Goal: Communication & Community: Share content

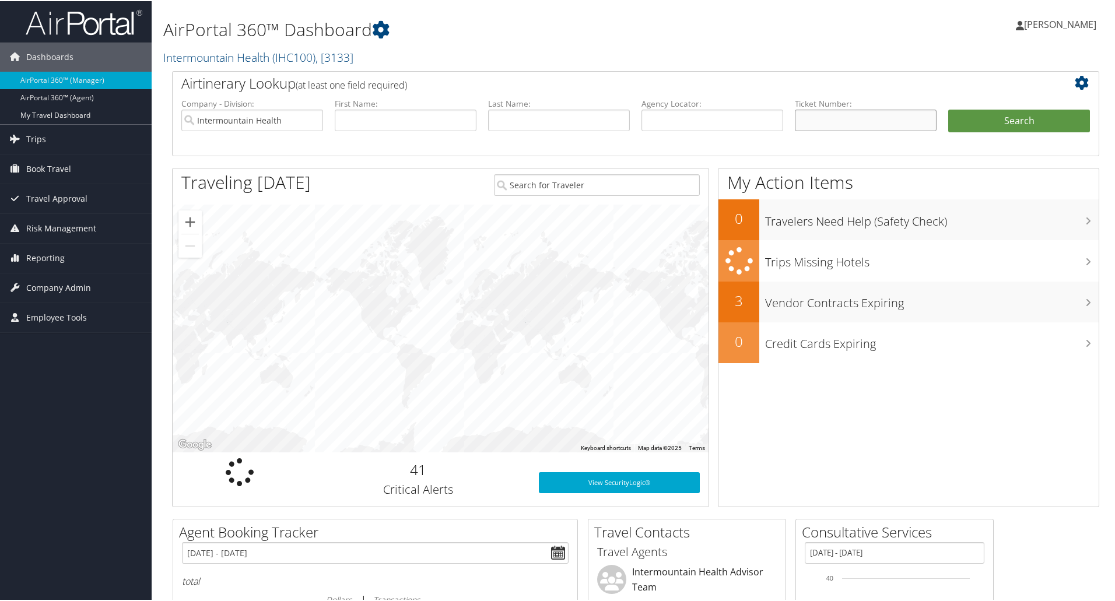
click at [815, 121] on input "text" at bounding box center [866, 119] width 142 height 22
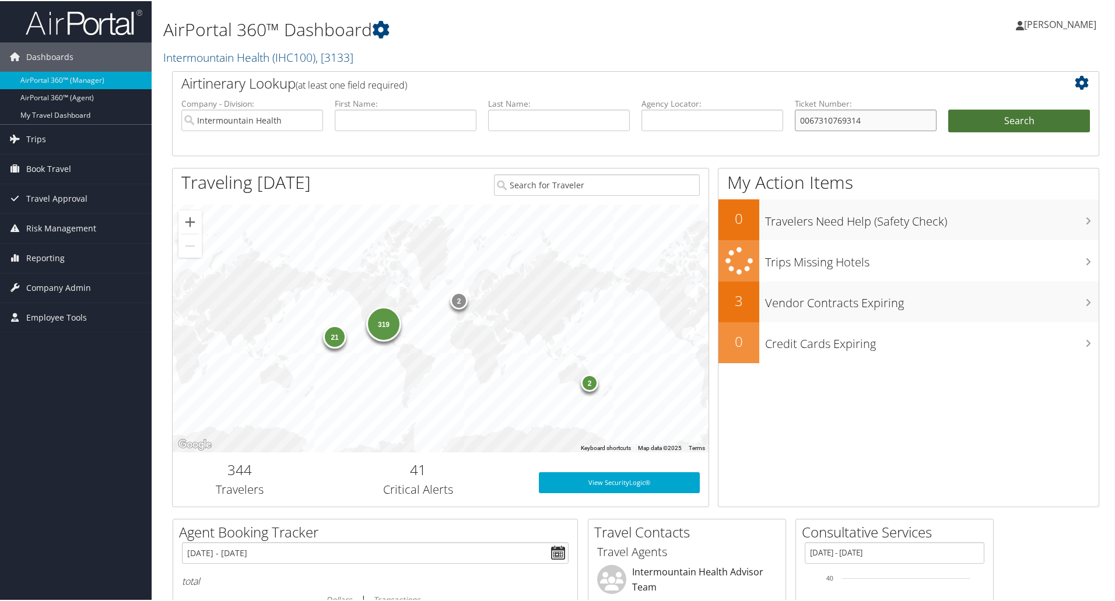
type input "0067310769314"
click at [1002, 113] on button "Search" at bounding box center [1019, 119] width 142 height 23
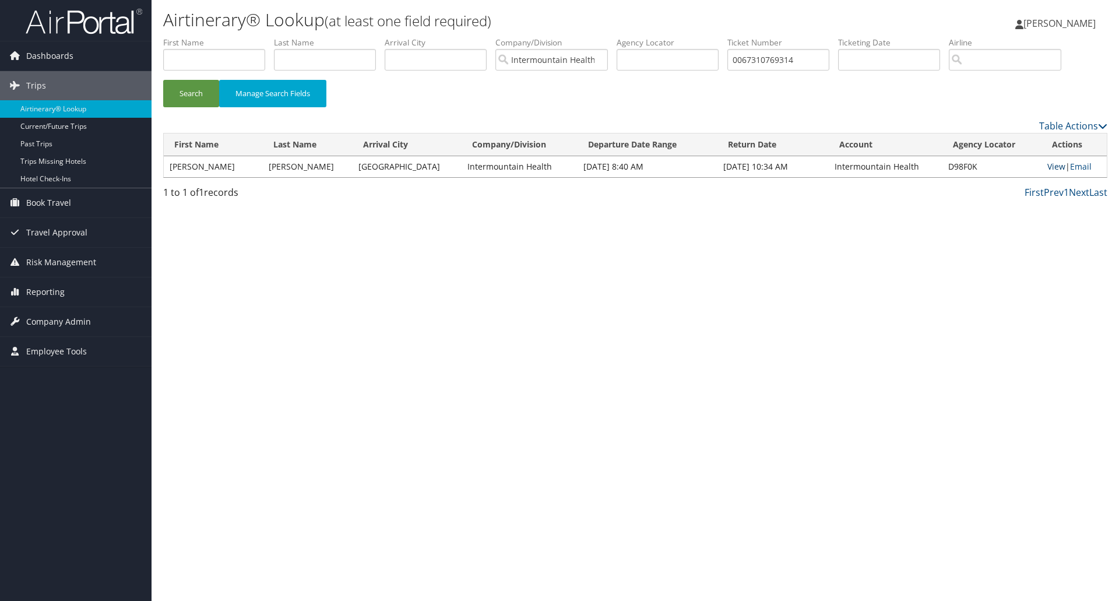
click at [1048, 166] on link "View" at bounding box center [1057, 166] width 18 height 11
drag, startPoint x: 821, startPoint y: 59, endPoint x: 650, endPoint y: 64, distance: 170.9
click at [650, 37] on ul "First Name Last Name Departure City Arrival City Company/Division Intermountain…" at bounding box center [635, 37] width 944 height 0
type input "0067310616242"
click at [202, 90] on button "Search" at bounding box center [191, 93] width 56 height 27
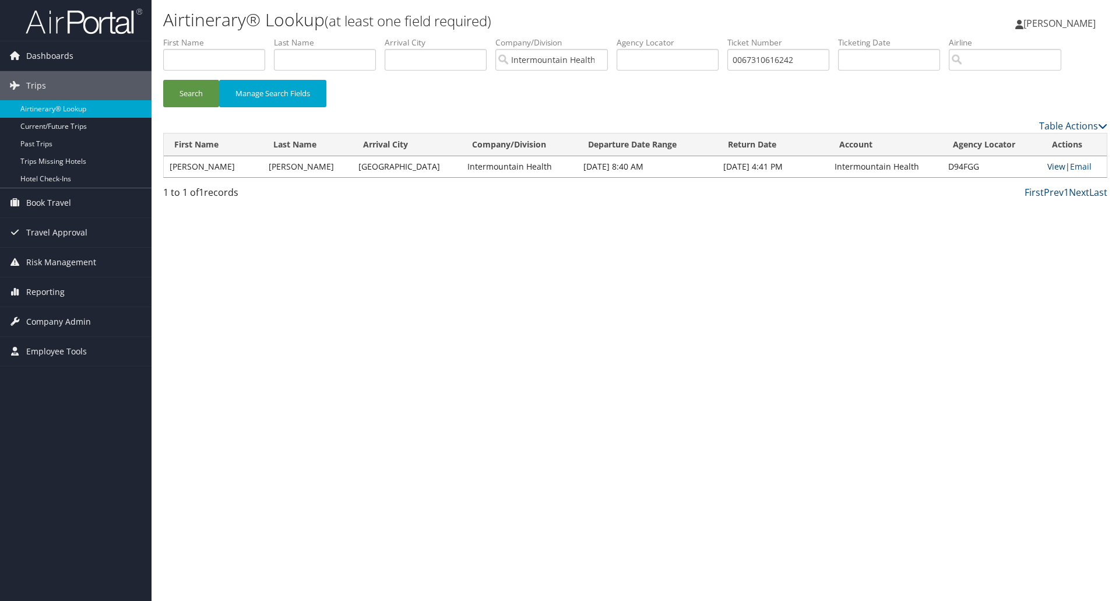
click at [1048, 164] on link "View" at bounding box center [1057, 166] width 18 height 11
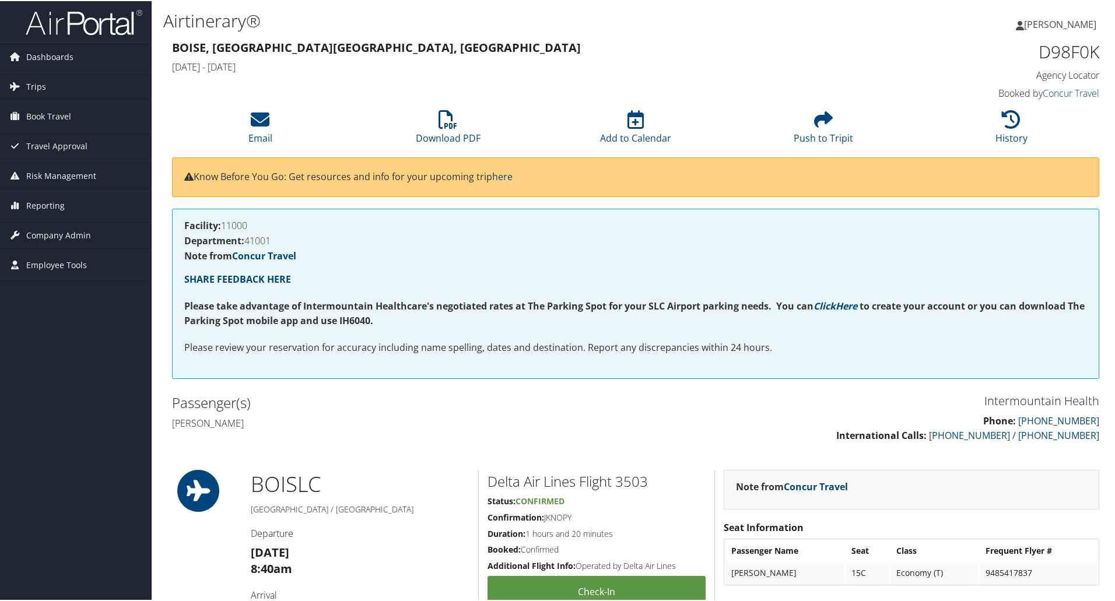
click at [264, 113] on icon at bounding box center [260, 118] width 19 height 19
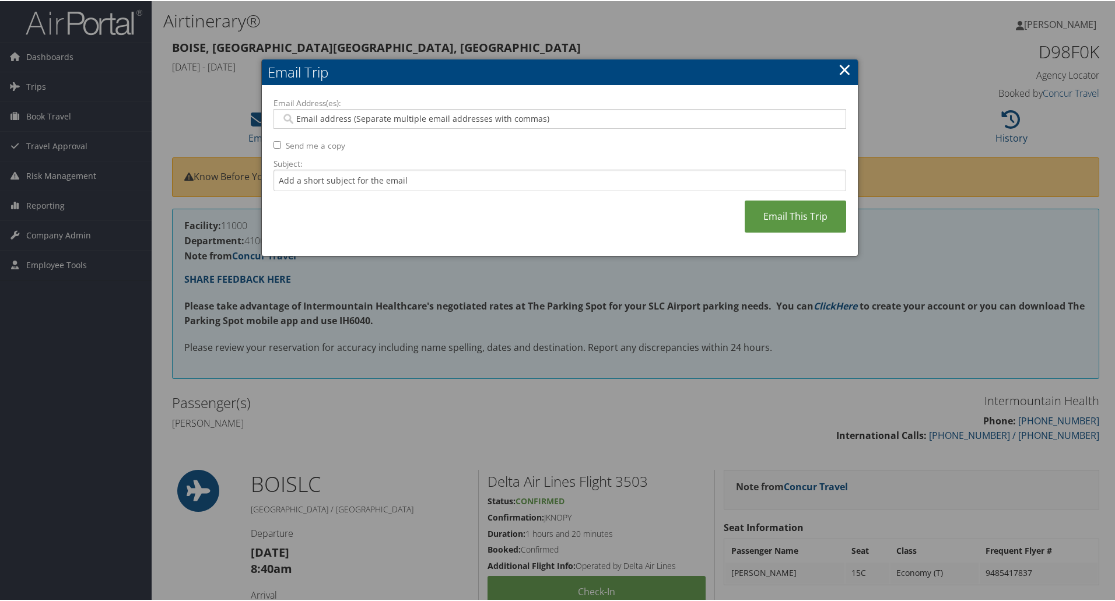
click at [352, 120] on input "Email Address(es):" at bounding box center [559, 118] width 557 height 12
type input "j"
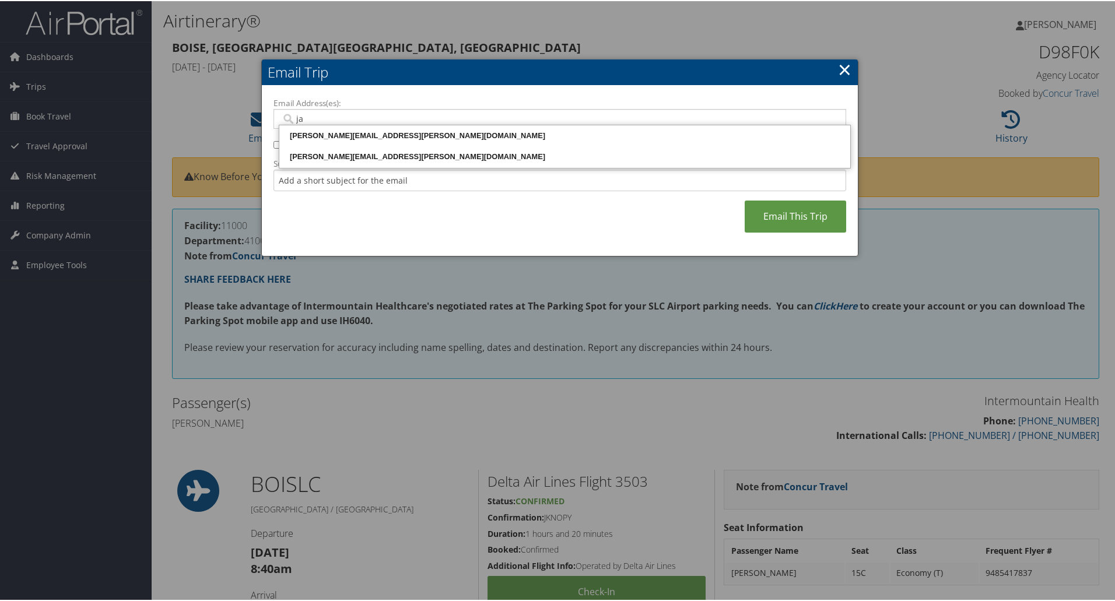
type input "j"
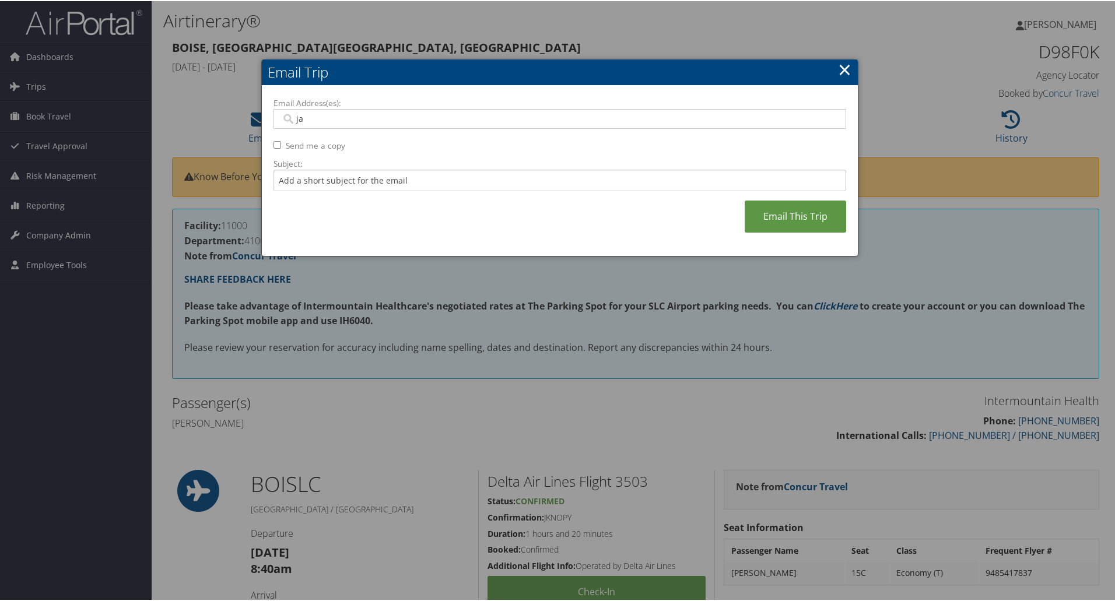
type input "j"
type input "stephen"
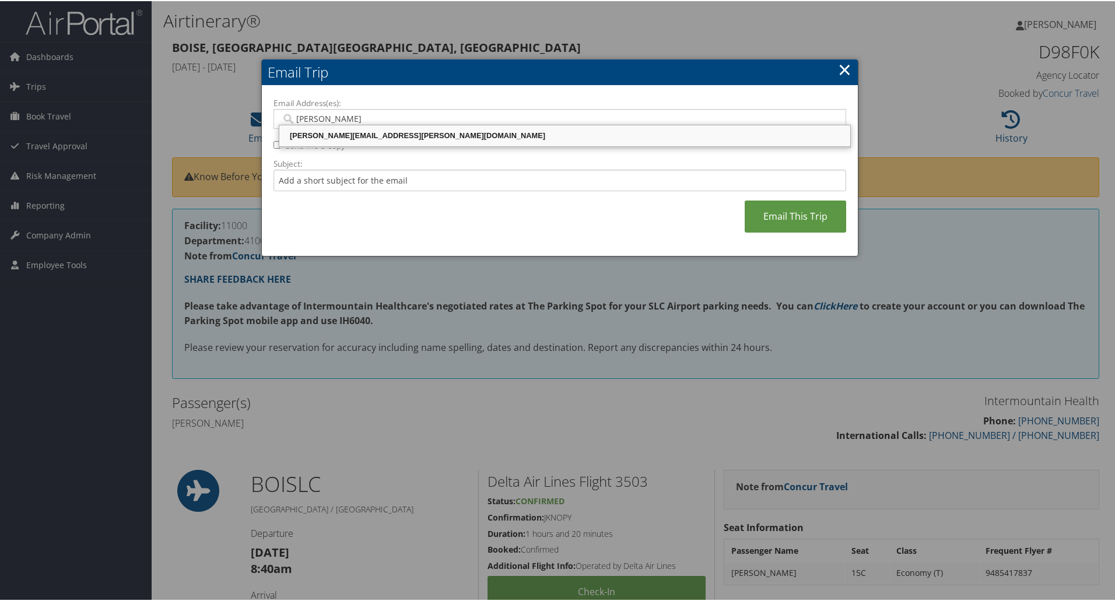
click at [370, 132] on div "STEPHEN.RAWLINGS@IMAIL.ORG" at bounding box center [564, 135] width 567 height 12
type input "STEPHEN.RAWLINGS@IMAIL.ORG"
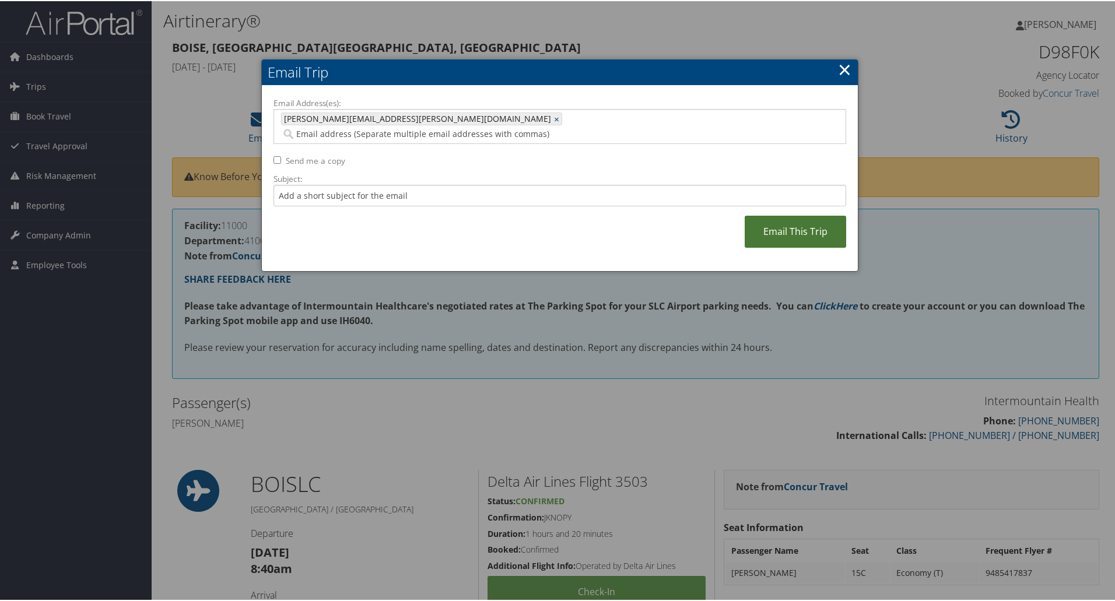
click at [790, 215] on link "Email This Trip" at bounding box center [794, 231] width 101 height 32
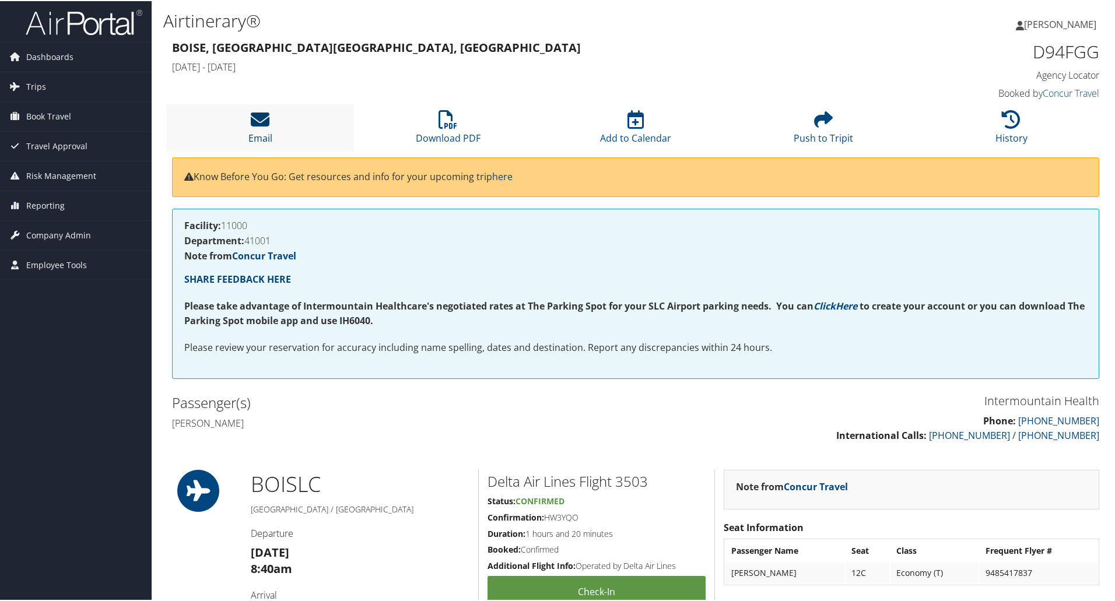
click at [261, 114] on icon at bounding box center [260, 118] width 19 height 19
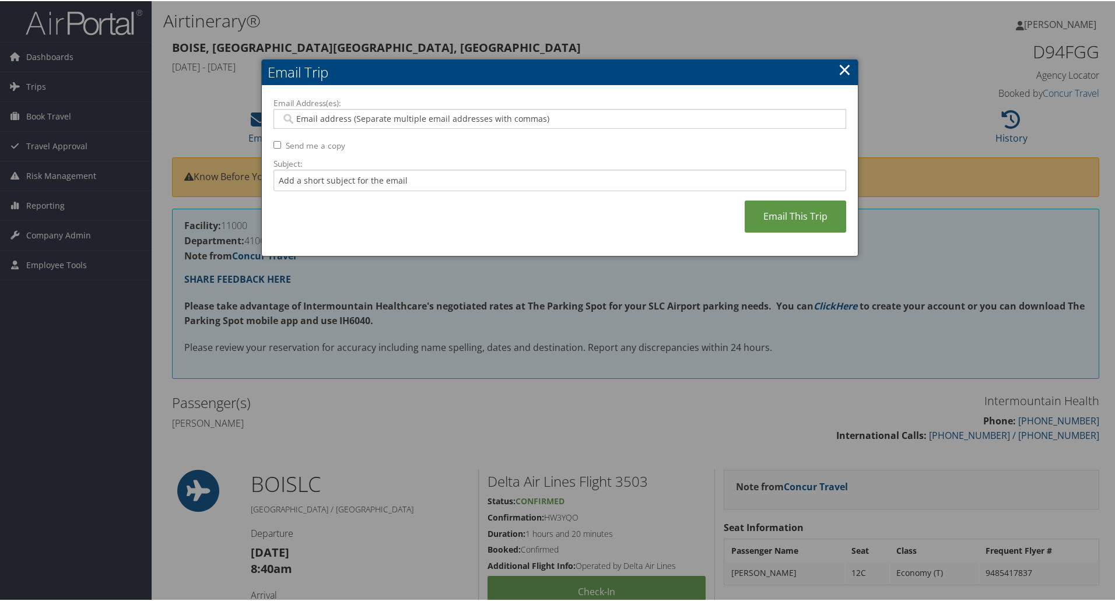
click at [342, 117] on input "Email Address(es):" at bounding box center [559, 118] width 557 height 12
type input "ste"
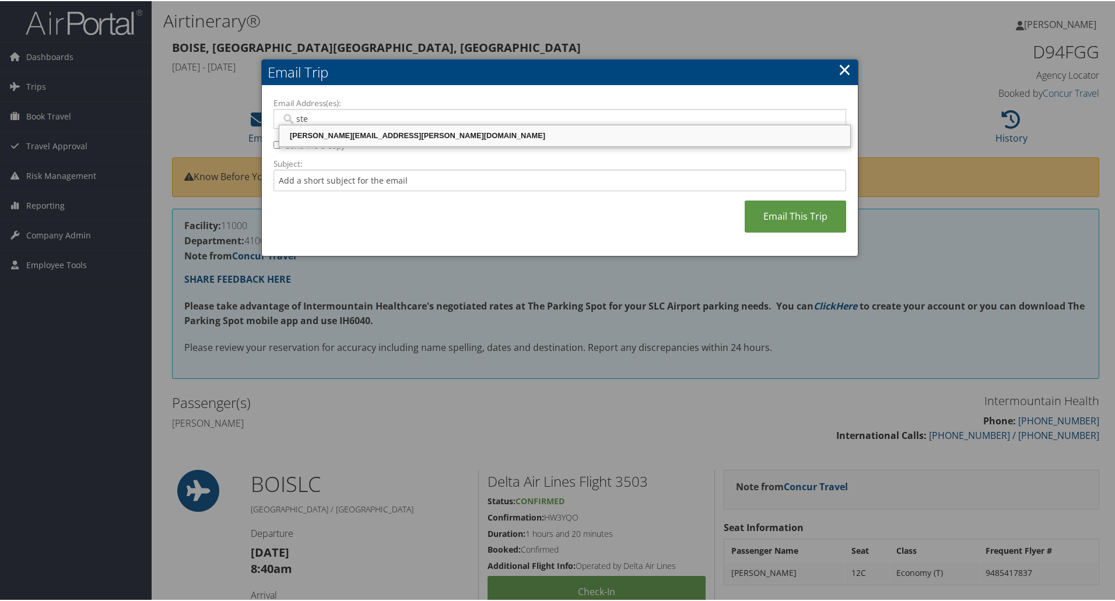
click at [345, 133] on div "STEPHEN.RAWLINGS@IMAIL.ORG" at bounding box center [564, 135] width 567 height 12
type input "STEPHEN.RAWLINGS@IMAIL.ORG"
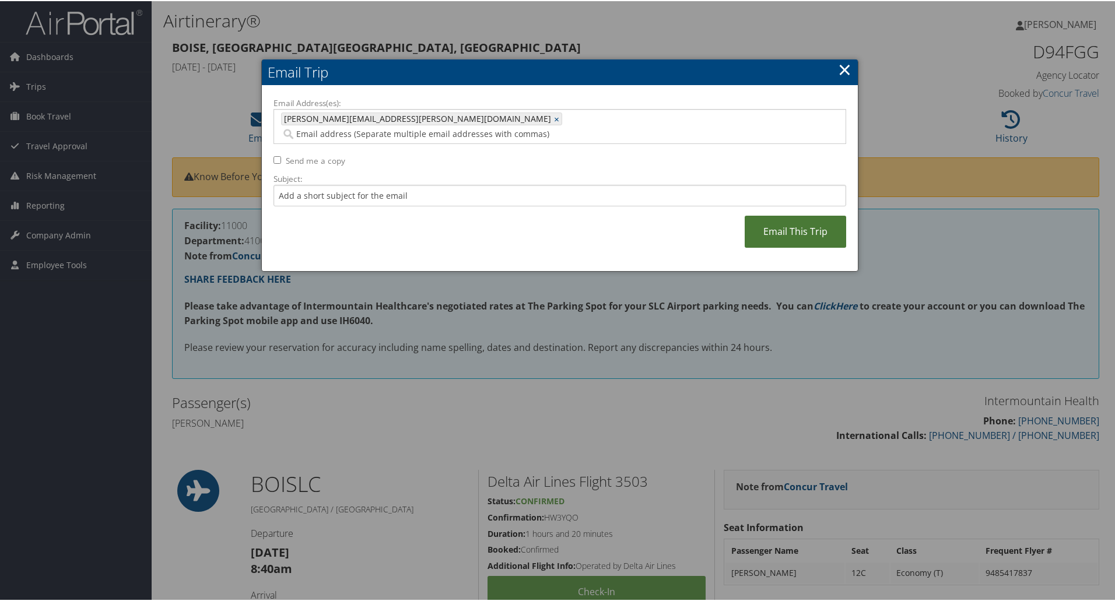
click at [793, 215] on link "Email This Trip" at bounding box center [794, 231] width 101 height 32
